Goal: Obtain resource: Obtain resource

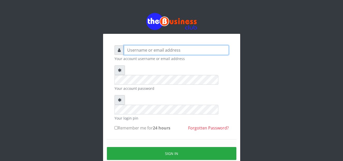
type input "Obymary"
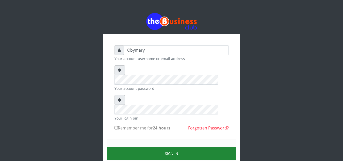
click at [172, 147] on button "Sign in" at bounding box center [172, 153] width 130 height 13
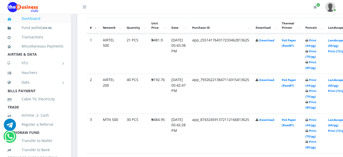
scroll to position [277, 1]
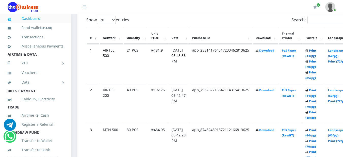
click at [317, 53] on link "Print (44/pg)" at bounding box center [311, 53] width 11 height 9
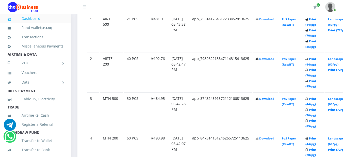
scroll to position [318, 1]
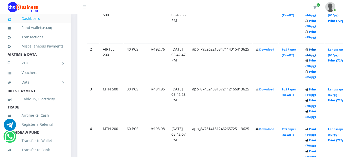
click at [317, 52] on link "Print (44/pg)" at bounding box center [311, 52] width 11 height 9
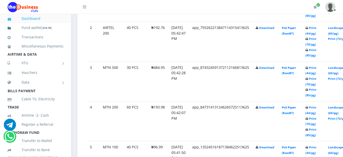
scroll to position [348, 1]
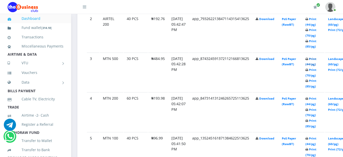
click at [317, 59] on link "Print (44/pg)" at bounding box center [311, 61] width 11 height 9
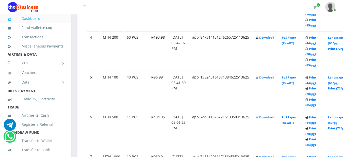
scroll to position [399, 1]
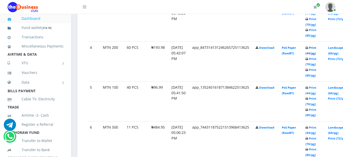
click at [317, 49] on link "Print (44/pg)" at bounding box center [311, 50] width 11 height 9
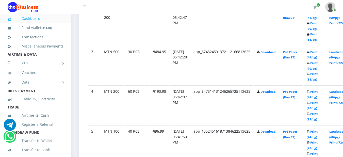
scroll to position [356, 0]
click at [318, 132] on link "Print (44/pg)" at bounding box center [312, 133] width 11 height 9
